Goal: Task Accomplishment & Management: Use online tool/utility

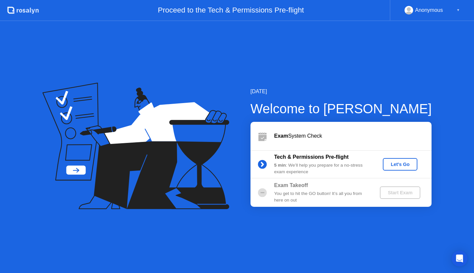
click at [399, 162] on div "Let's Go" at bounding box center [400, 164] width 29 height 5
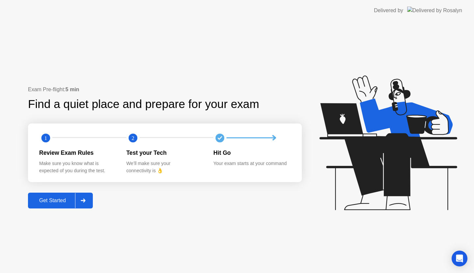
click at [62, 204] on div "Get Started" at bounding box center [52, 201] width 45 height 6
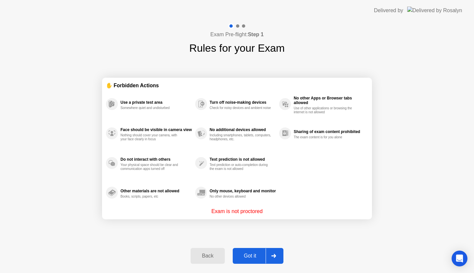
click at [257, 258] on div "Got it" at bounding box center [250, 256] width 31 height 6
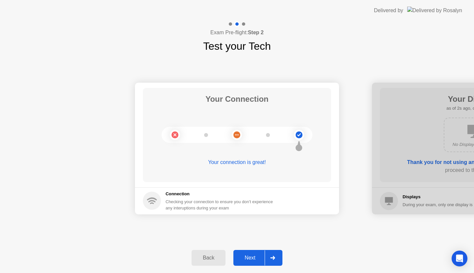
click at [249, 258] on div "Next" at bounding box center [250, 258] width 29 height 6
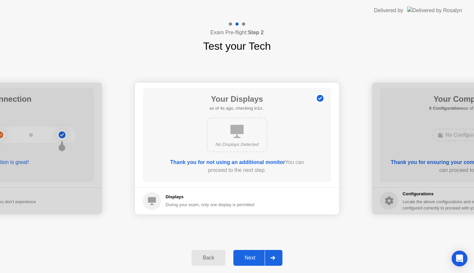
click at [252, 259] on div "Next" at bounding box center [250, 258] width 29 height 6
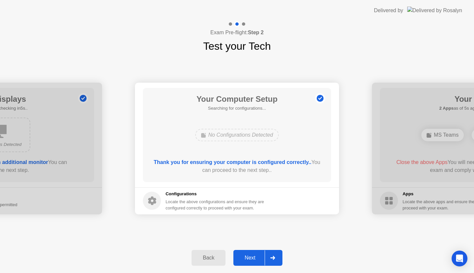
click at [251, 255] on div "Next" at bounding box center [250, 258] width 29 height 6
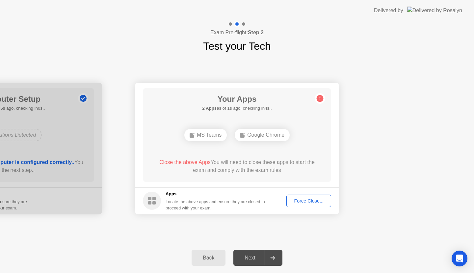
click at [305, 201] on div "Force Close..." at bounding box center [309, 200] width 40 height 5
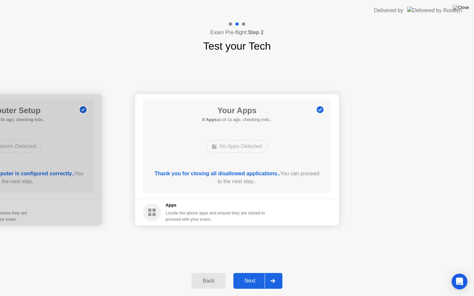
click at [256, 273] on div "Next" at bounding box center [250, 281] width 29 height 6
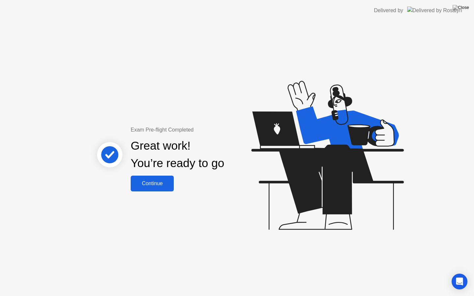
click at [161, 183] on div "Continue" at bounding box center [152, 184] width 39 height 6
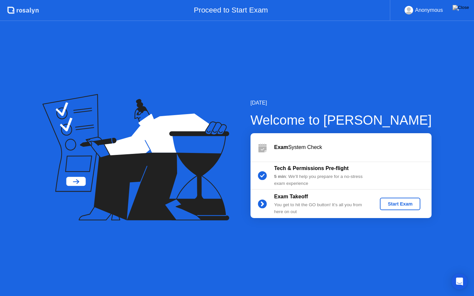
click at [410, 205] on div "Start Exam" at bounding box center [400, 204] width 35 height 5
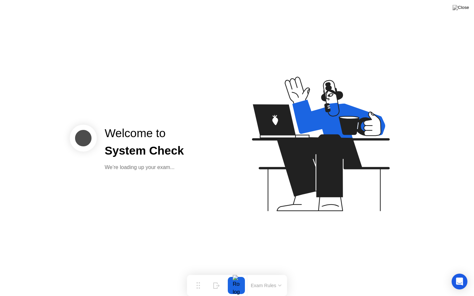
click at [273, 273] on button "Exam Rules" at bounding box center [266, 286] width 35 height 6
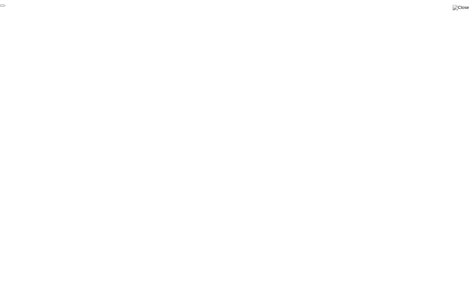
click div "End Proctoring Session"
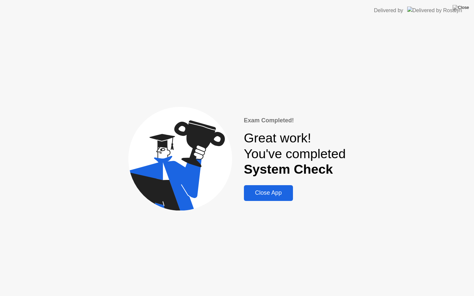
drag, startPoint x: 157, startPoint y: 147, endPoint x: 283, endPoint y: 220, distance: 145.5
click at [283, 220] on div "Exam Completed! Great work! You've completed System Check Close App" at bounding box center [237, 158] width 474 height 275
click at [266, 194] on div "Close App" at bounding box center [268, 193] width 45 height 7
